Goal: Find specific page/section: Find specific page/section

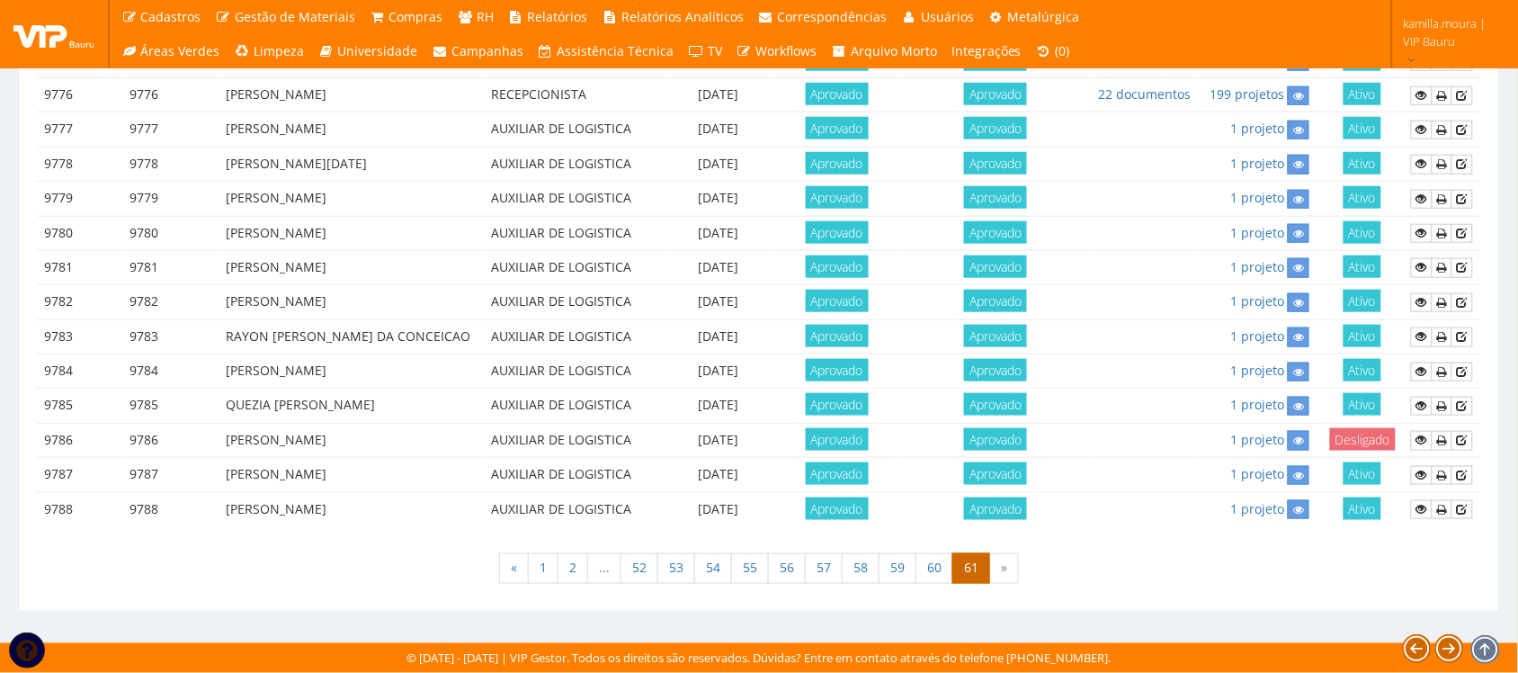
scroll to position [466, 0]
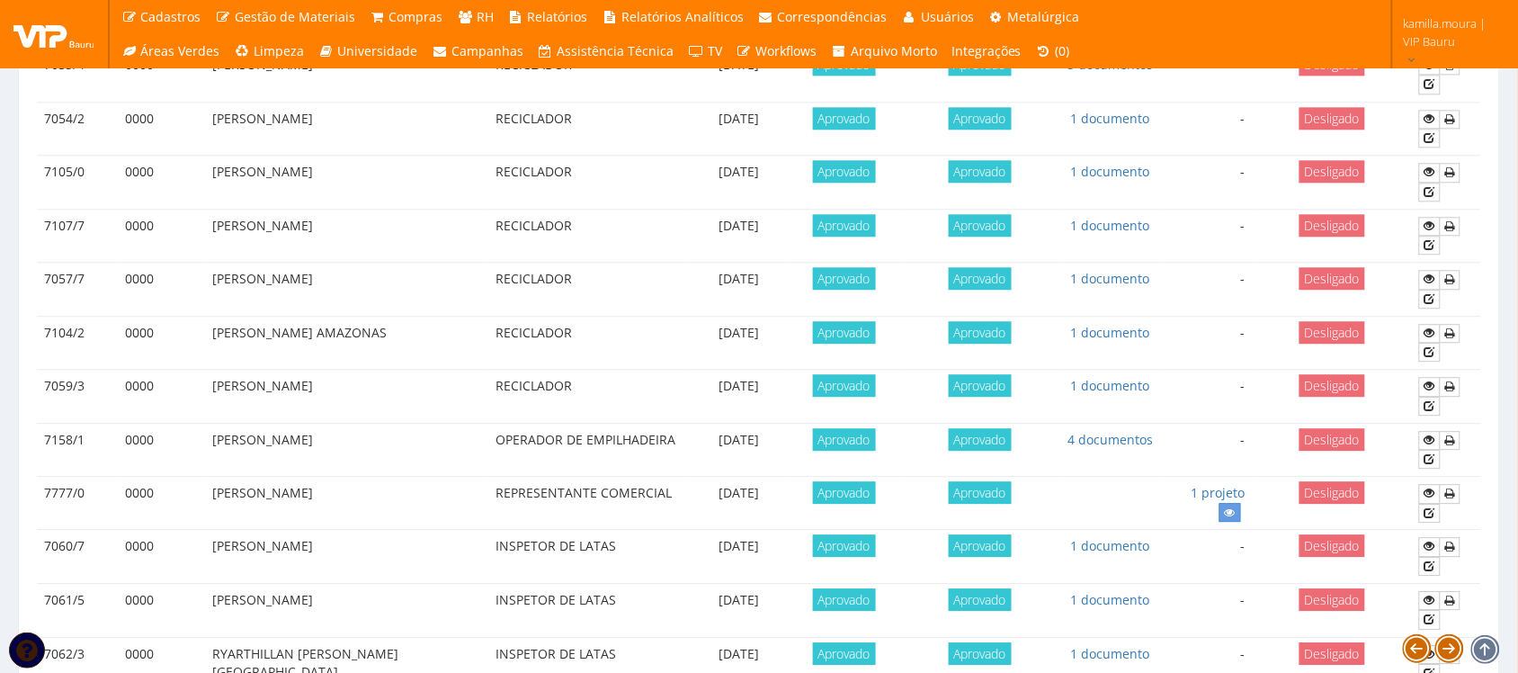
scroll to position [1592, 0]
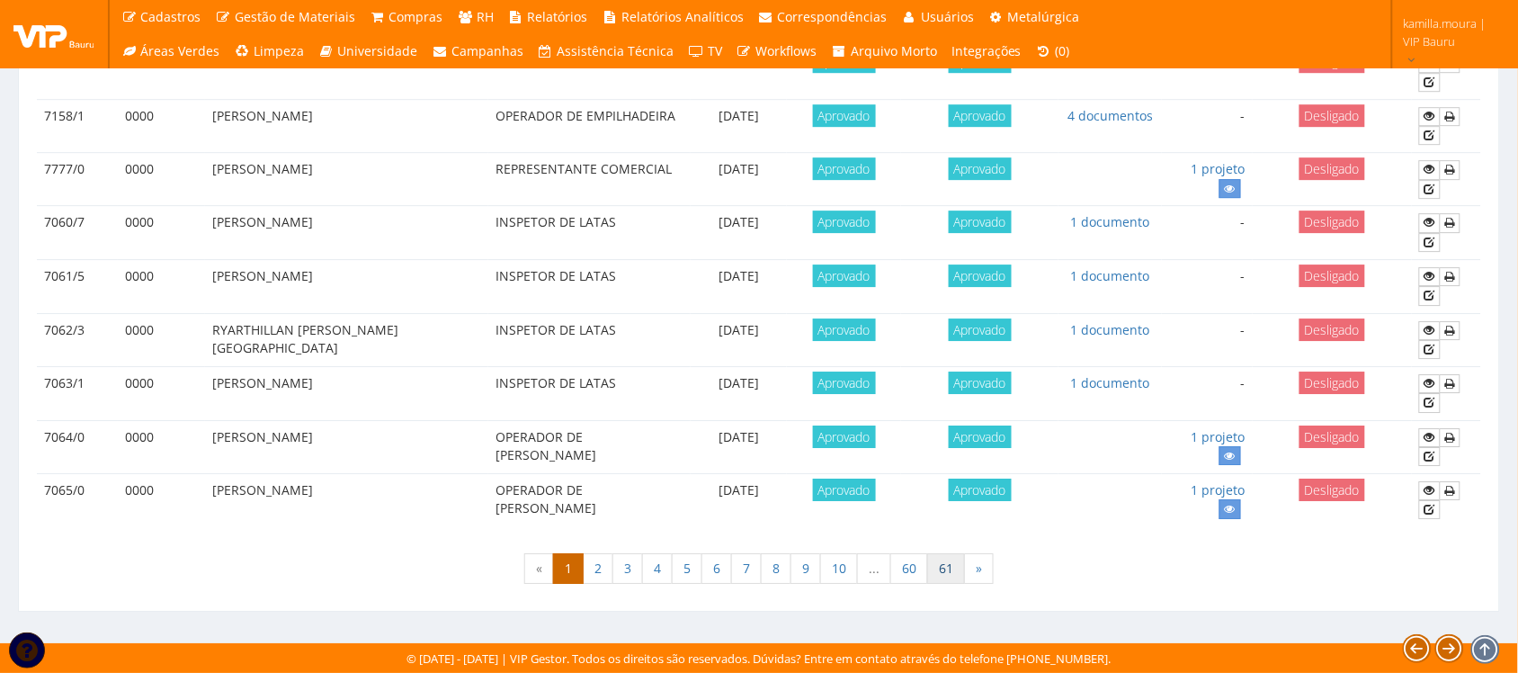
click at [946, 560] on link "61" at bounding box center [946, 568] width 38 height 31
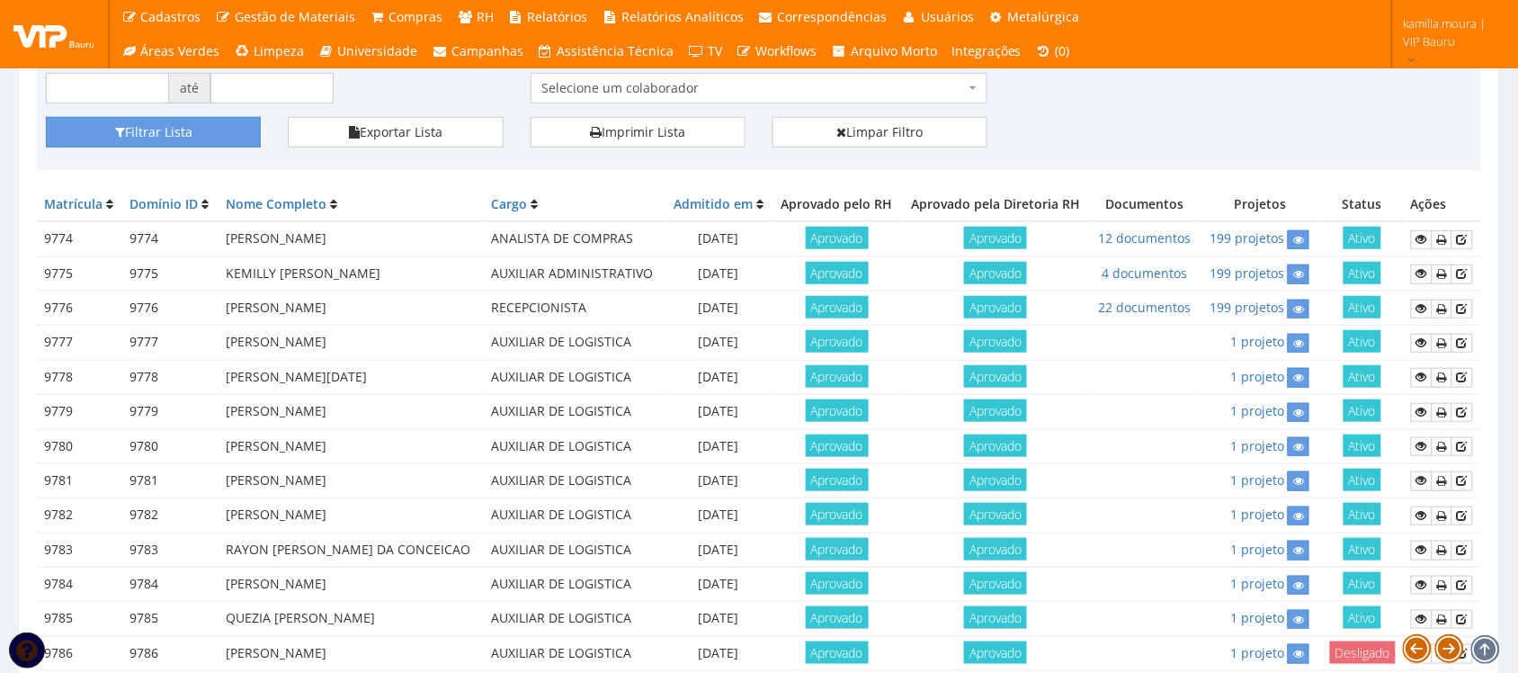
scroll to position [466, 0]
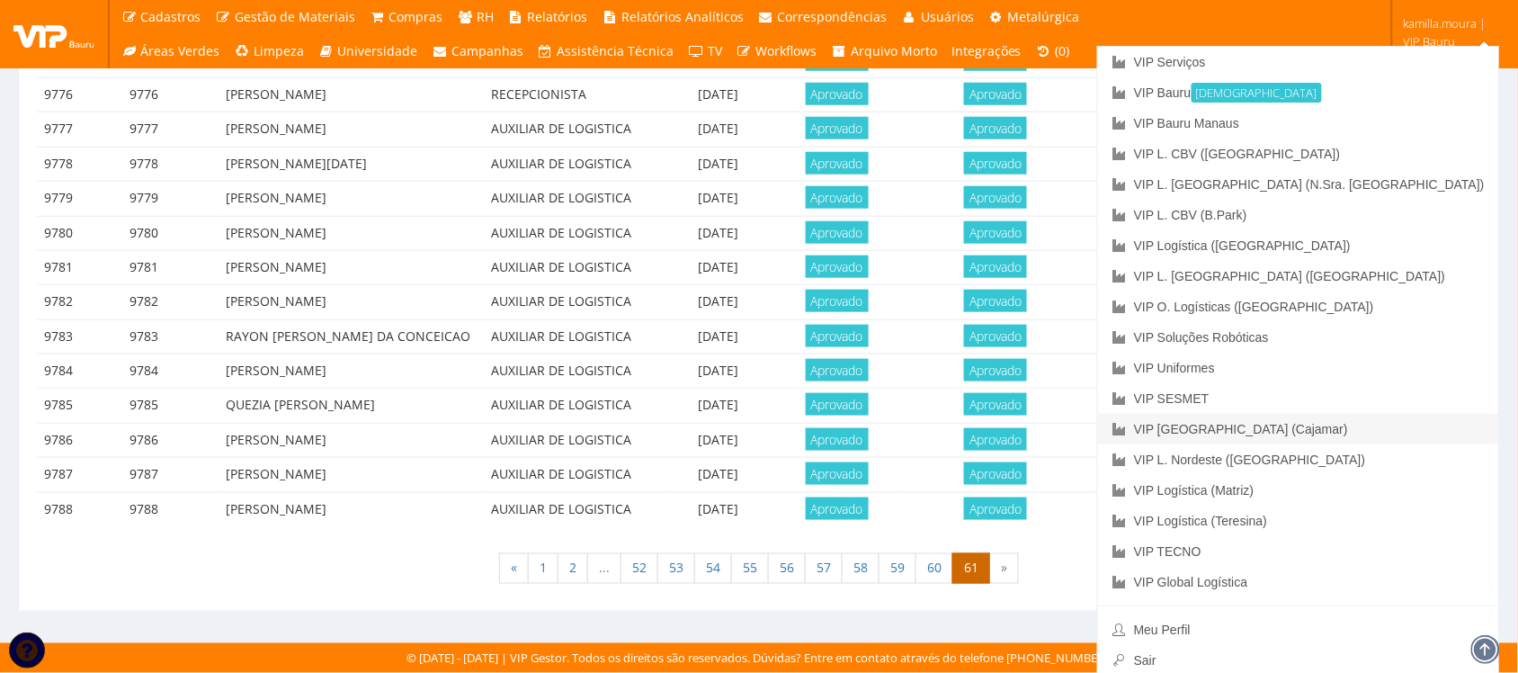
click at [1407, 433] on link "VIP [GEOGRAPHIC_DATA] (Cajamar)" at bounding box center [1298, 429] width 401 height 31
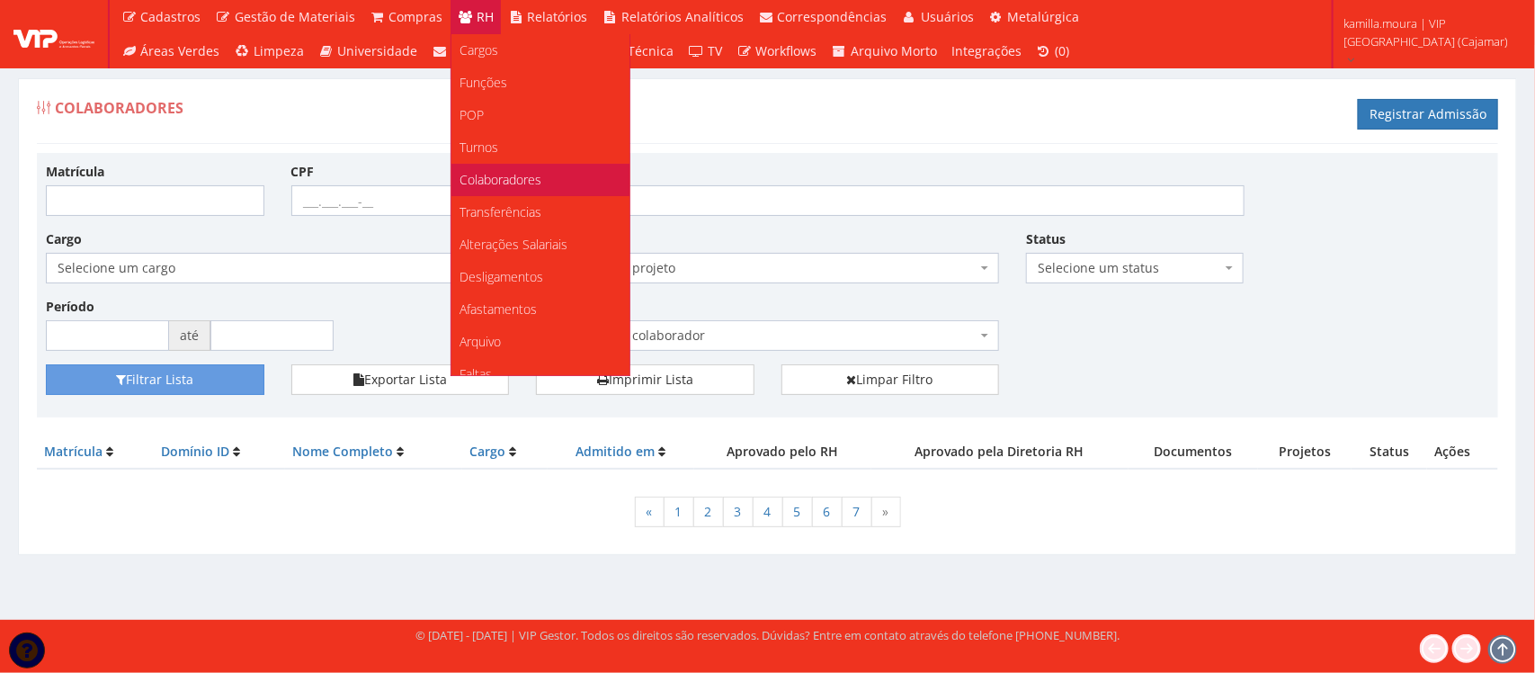
click at [530, 175] on span "Colaboradores" at bounding box center [501, 179] width 82 height 17
click at [522, 216] on span "Transferências" at bounding box center [501, 211] width 82 height 17
